Goal: Information Seeking & Learning: Learn about a topic

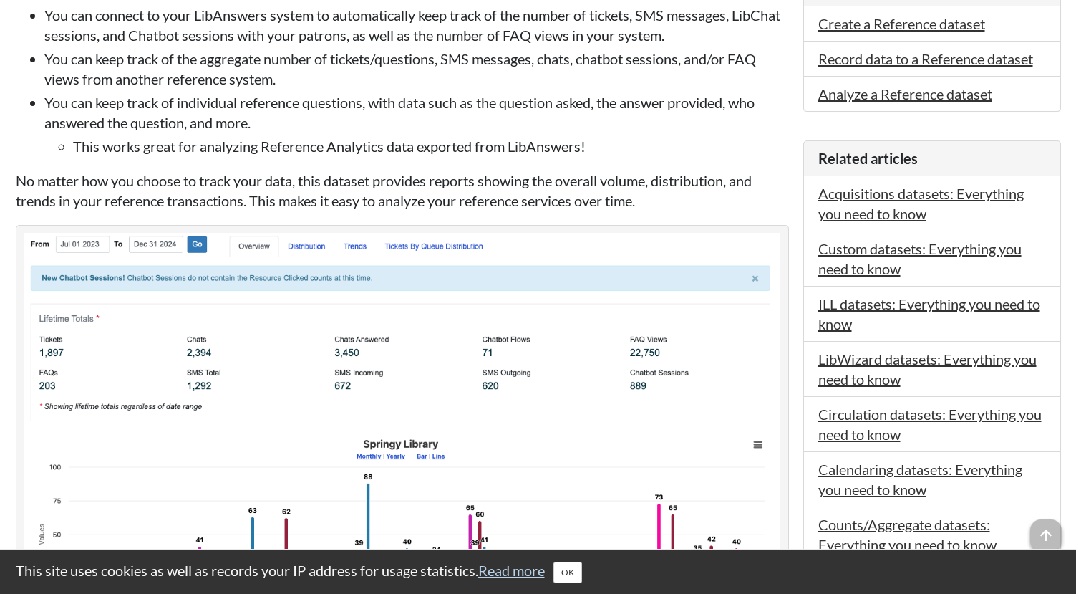
scroll to position [430, 0]
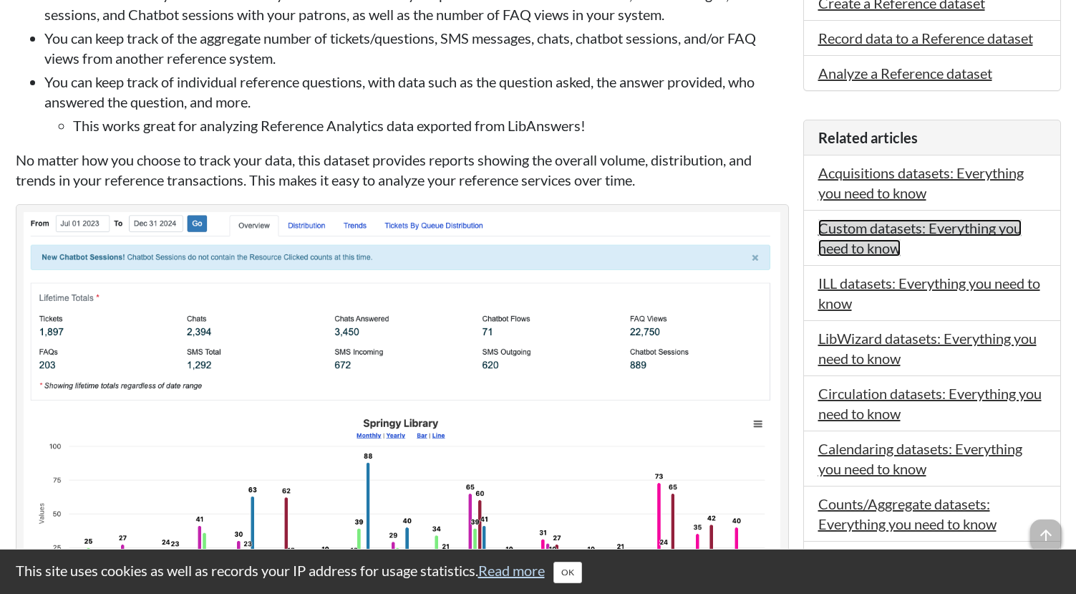
click at [854, 231] on link "Custom datasets: Everything you need to know" at bounding box center [919, 237] width 203 height 37
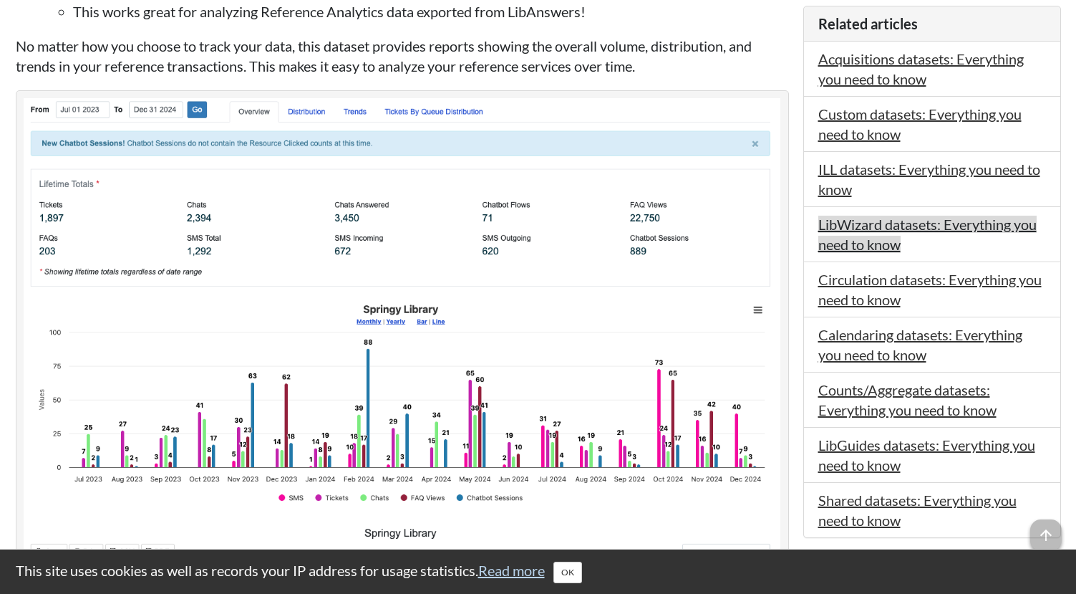
scroll to position [501, 0]
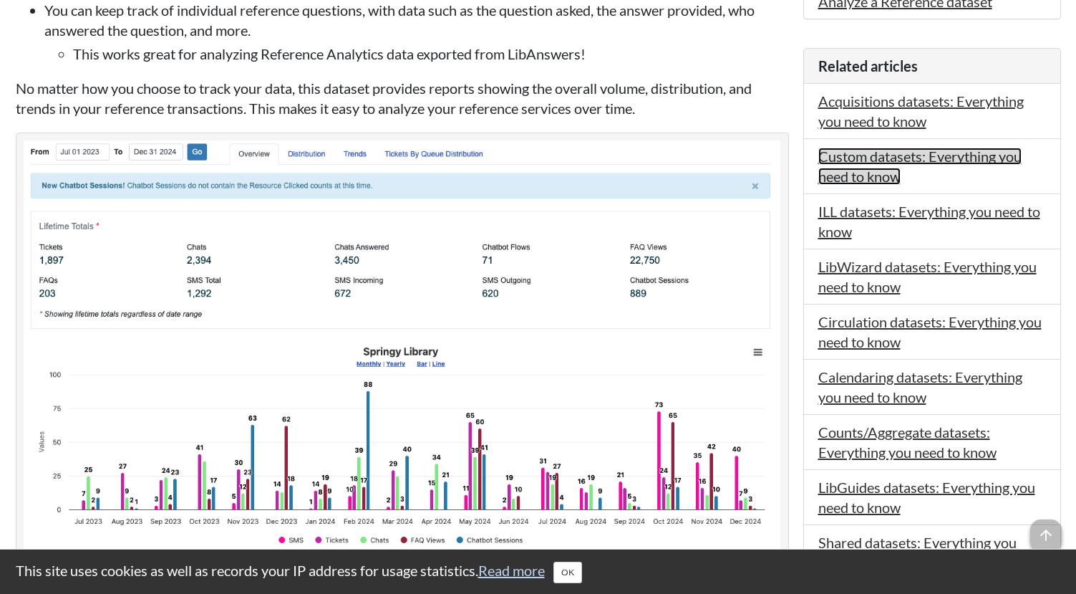
click at [878, 159] on link "Custom datasets: Everything you need to know" at bounding box center [919, 166] width 203 height 37
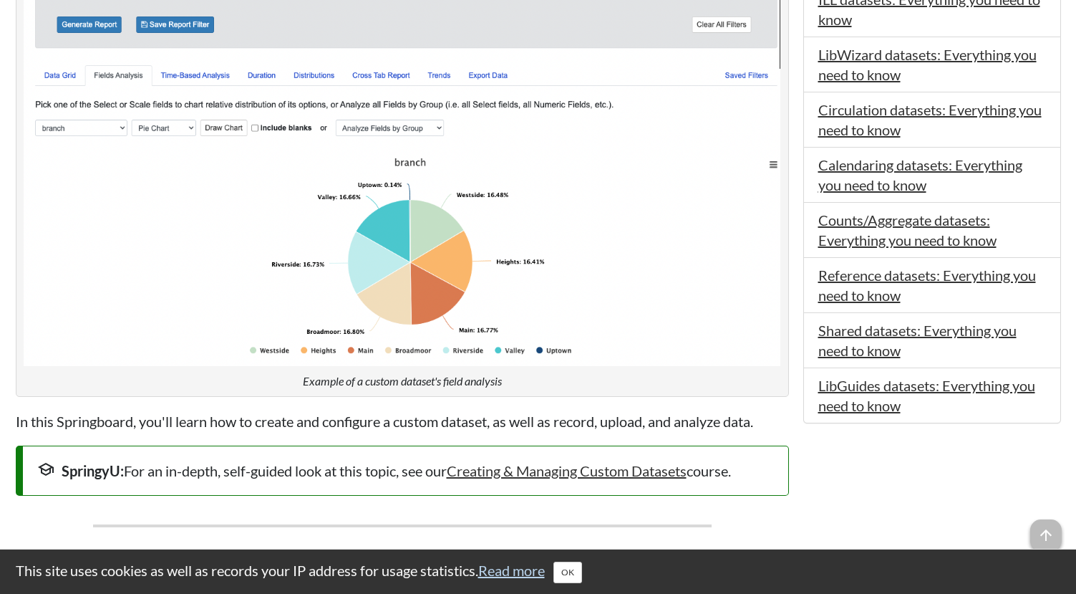
scroll to position [788, 0]
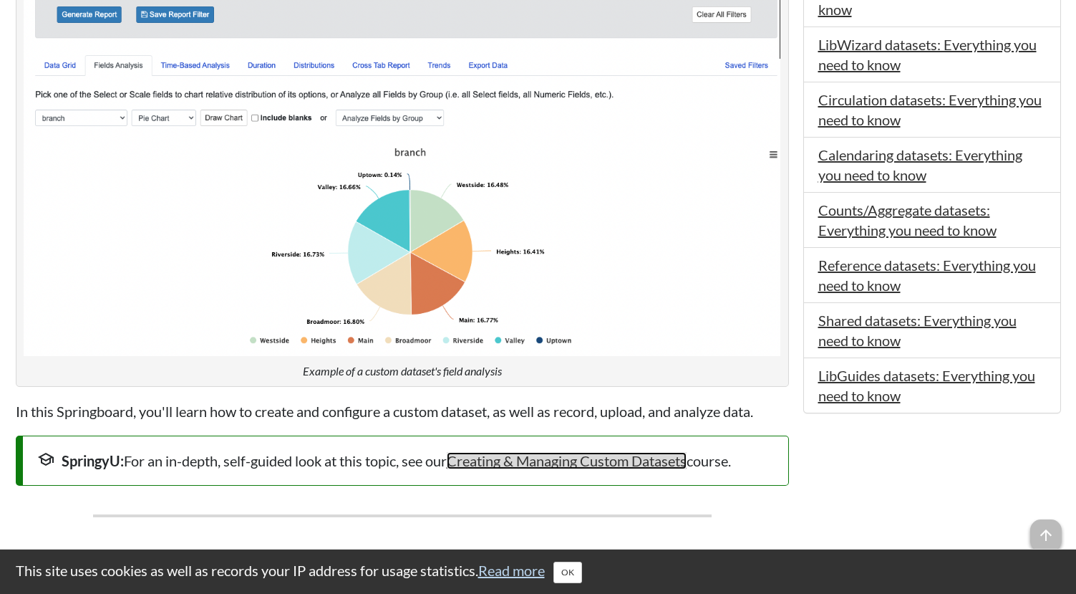
click at [659, 464] on link "Creating & Managing Custom Datasets" at bounding box center [567, 460] width 240 height 17
click at [576, 574] on button "OK" at bounding box center [567, 571] width 29 height 21
